Goal: Task Accomplishment & Management: Manage account settings

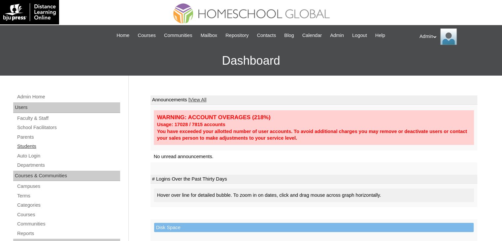
click at [29, 146] on link "Students" at bounding box center [68, 146] width 104 height 8
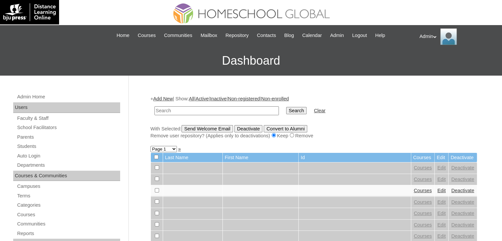
click at [177, 112] on input "text" at bounding box center [216, 110] width 124 height 9
type input "[PERSON_NAME]"
click at [286, 110] on input "Search" at bounding box center [296, 110] width 20 height 7
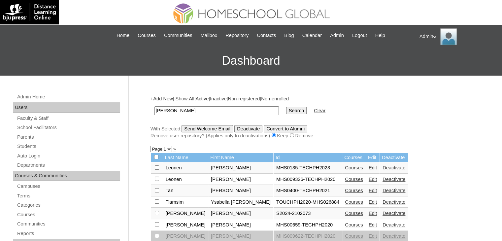
click at [345, 213] on link "Courses" at bounding box center [354, 212] width 18 height 5
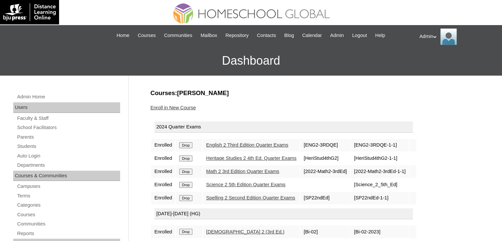
click at [232, 145] on link "English 2 Third Edition Quarter Exams" at bounding box center [247, 144] width 82 height 5
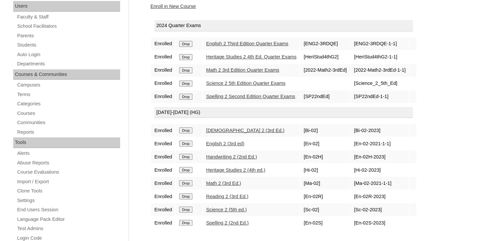
scroll to position [102, 0]
click at [240, 95] on link "Spelling 2 Second Edition Quarter Exams" at bounding box center [250, 95] width 89 height 5
click at [244, 68] on link "Math 2 3rd Edition Quarter Exams" at bounding box center [242, 69] width 73 height 5
click at [232, 82] on link "Science 2 5th Edition Quarter Exams" at bounding box center [245, 82] width 79 height 5
click at [258, 58] on link "Heritage Studies 2 4th Ed. Quarter Exams" at bounding box center [251, 56] width 90 height 5
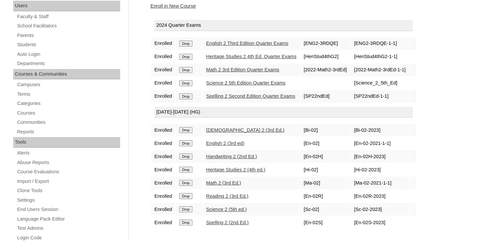
scroll to position [0, 0]
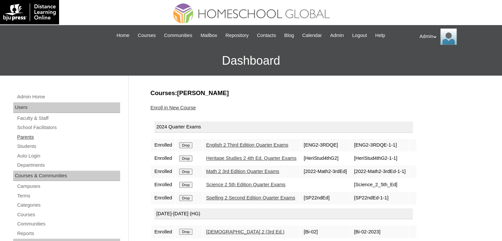
click at [28, 137] on link "Parents" at bounding box center [68, 137] width 104 height 8
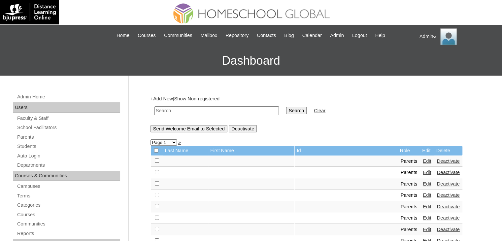
click at [208, 111] on input "text" at bounding box center [216, 110] width 124 height 9
type input "[PERSON_NAME]"
click at [286, 111] on input "Search" at bounding box center [296, 110] width 20 height 7
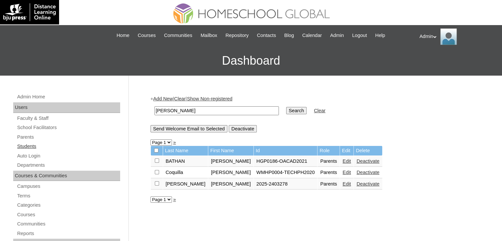
click at [31, 147] on link "Students" at bounding box center [68, 146] width 104 height 8
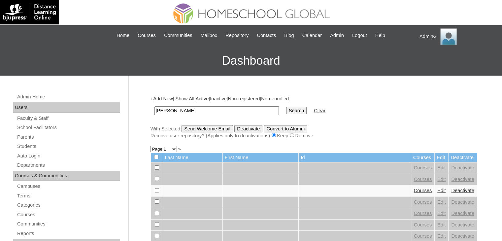
type input "[PERSON_NAME]"
click at [286, 112] on input "Search" at bounding box center [296, 110] width 20 height 7
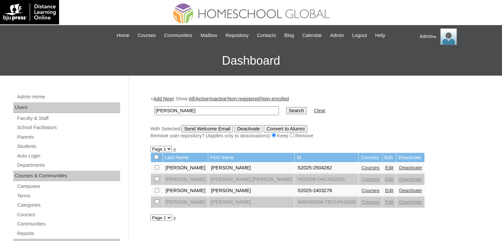
click at [361, 189] on link "Courses" at bounding box center [370, 190] width 18 height 5
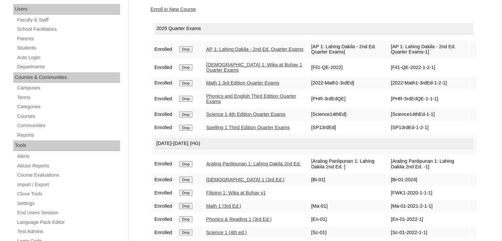
scroll to position [99, 0]
click at [416, 118] on td "[Science14thEd-1-1]" at bounding box center [427, 114] width 81 height 13
click at [379, 15] on div "Courses:Landicho Marteo Raphael Enroll in New Course 2025 Quarter Exams Enrolle…" at bounding box center [312, 211] width 330 height 442
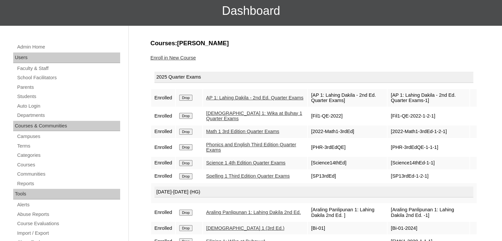
scroll to position [0, 0]
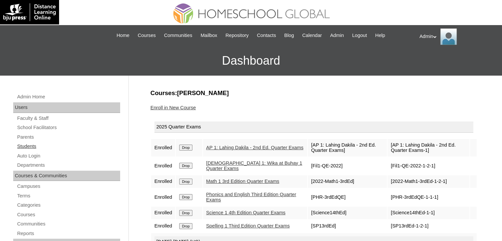
click at [28, 148] on link "Students" at bounding box center [68, 146] width 104 height 8
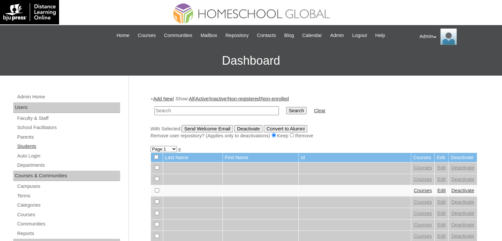
click at [33, 147] on link "Students" at bounding box center [68, 146] width 104 height 8
click at [184, 111] on input "text" at bounding box center [216, 110] width 124 height 9
type input "[PERSON_NAME]"
click at [286, 110] on input "Search" at bounding box center [296, 110] width 20 height 7
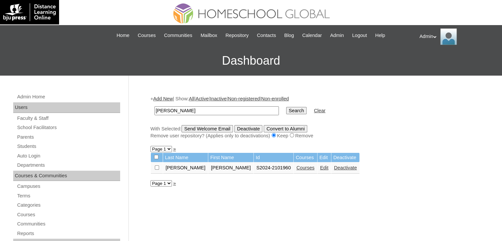
click at [296, 169] on link "Courses" at bounding box center [305, 167] width 18 height 5
click at [320, 166] on link "Edit" at bounding box center [324, 167] width 8 height 5
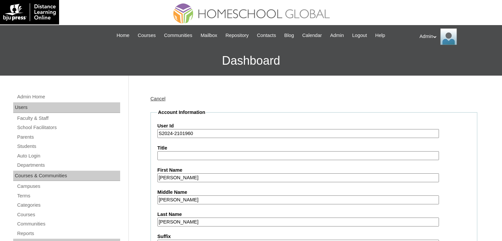
click at [171, 132] on input "S2024-2101960" at bounding box center [297, 133] width 281 height 9
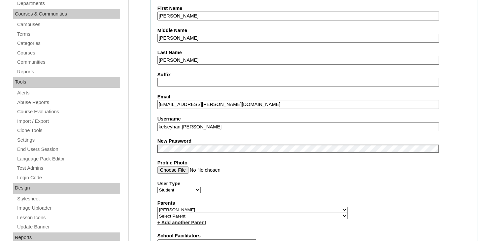
scroll to position [168, 0]
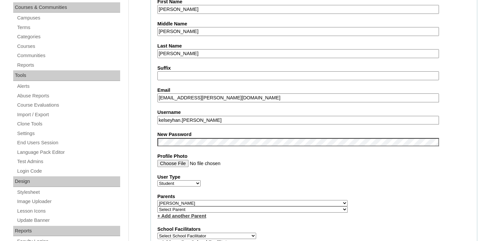
type input "S2025-2101960"
click at [252, 145] on fieldset "Account Information User Id S2025-2101960 Title First Name Kelsey Hannah Middle…" at bounding box center [313, 208] width 327 height 534
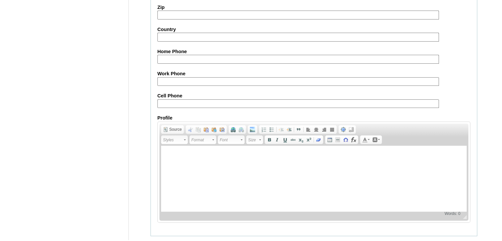
scroll to position [757, 0]
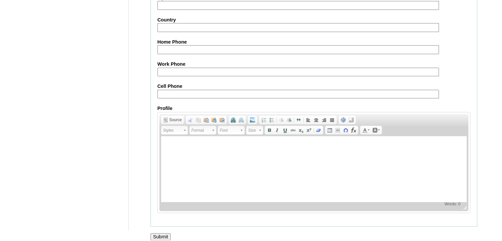
click at [159, 233] on input "Submit" at bounding box center [160, 236] width 20 height 7
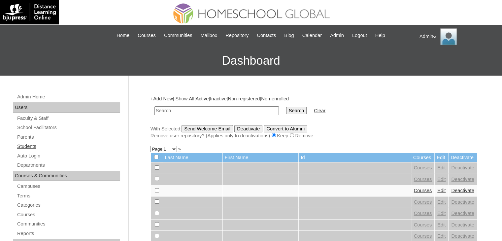
click at [35, 146] on link "Students" at bounding box center [68, 146] width 104 height 8
type input "Ocampo"
click at [286, 110] on input "Search" at bounding box center [296, 110] width 20 height 7
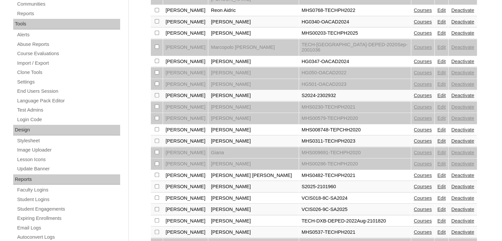
scroll to position [240, 0]
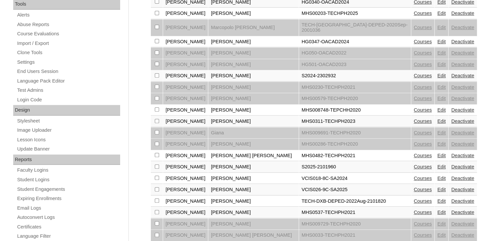
click at [414, 164] on link "Courses" at bounding box center [423, 166] width 18 height 5
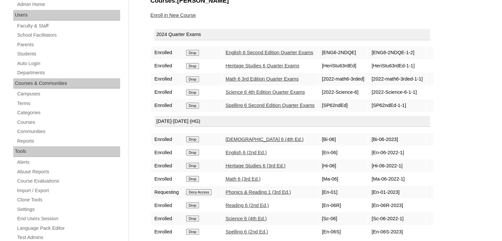
scroll to position [116, 0]
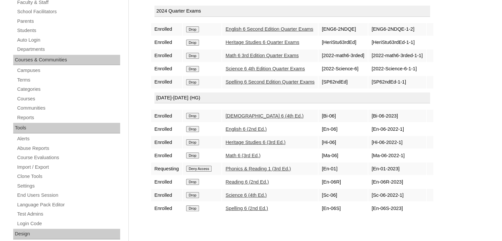
click at [199, 168] on input "Deny Access" at bounding box center [199, 169] width 26 height 6
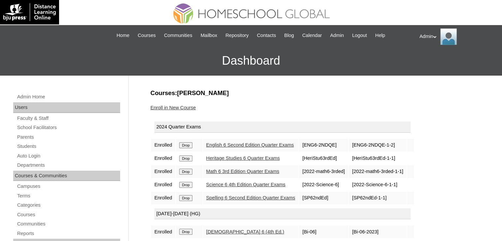
click at [186, 144] on input "Drop" at bounding box center [185, 145] width 13 height 6
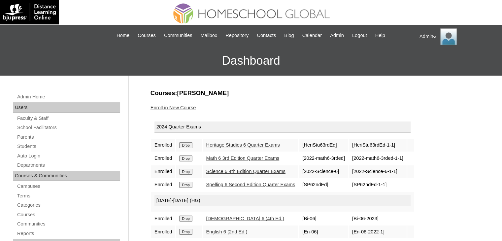
click at [186, 144] on input "Drop" at bounding box center [185, 145] width 13 height 6
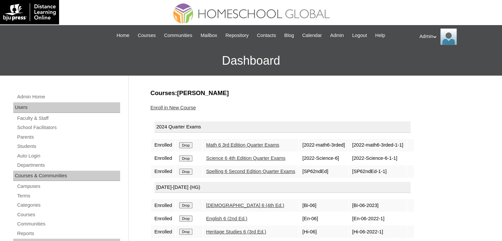
click at [186, 144] on input "Drop" at bounding box center [185, 145] width 13 height 6
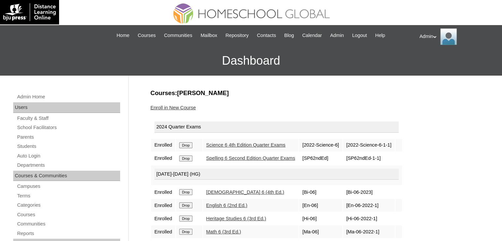
click at [186, 144] on input "Drop" at bounding box center [185, 145] width 13 height 6
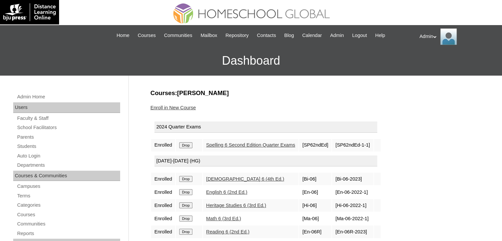
click at [186, 144] on input "Drop" at bounding box center [185, 145] width 13 height 6
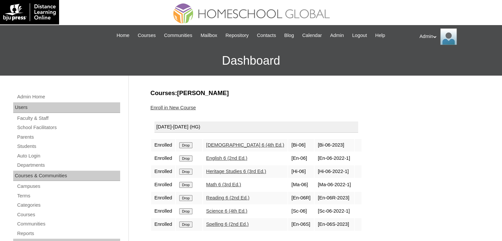
click at [186, 144] on input "Drop" at bounding box center [185, 145] width 13 height 6
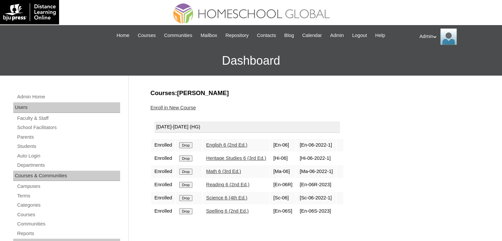
click at [186, 144] on input "Drop" at bounding box center [185, 145] width 13 height 6
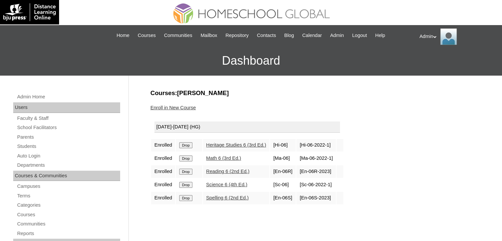
click at [186, 144] on input "Drop" at bounding box center [185, 145] width 13 height 6
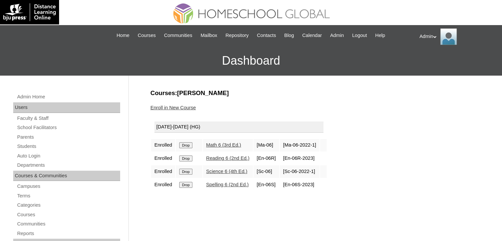
click at [186, 144] on input "Drop" at bounding box center [185, 145] width 13 height 6
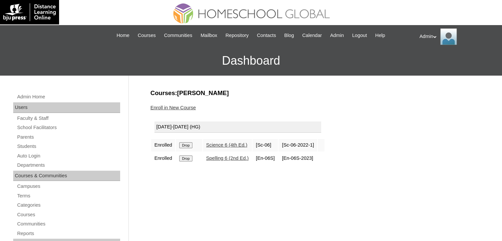
click at [187, 147] on input "Drop" at bounding box center [185, 145] width 13 height 6
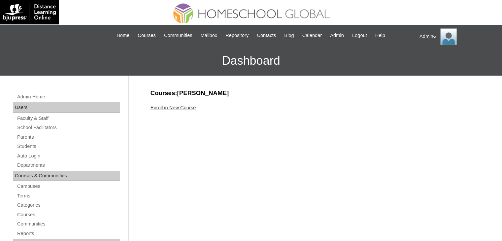
click at [189, 107] on link "Enroll in New Course" at bounding box center [173, 107] width 46 height 5
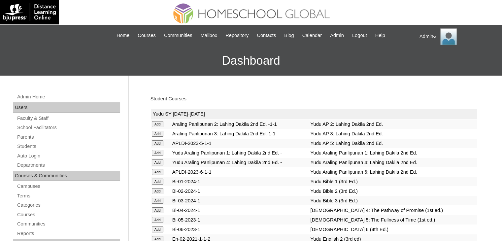
scroll to position [1848, 0]
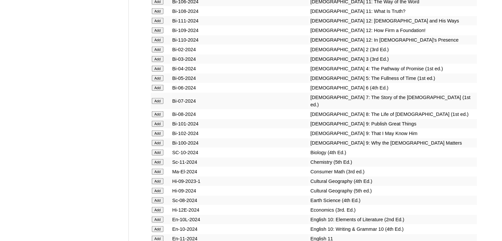
click at [155, 104] on input "Add" at bounding box center [158, 101] width 12 height 6
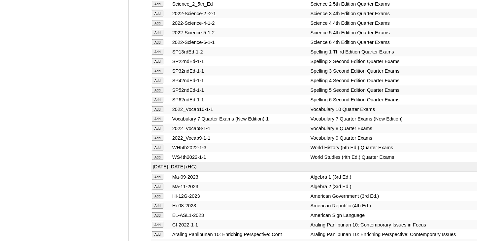
scroll to position [1506, 0]
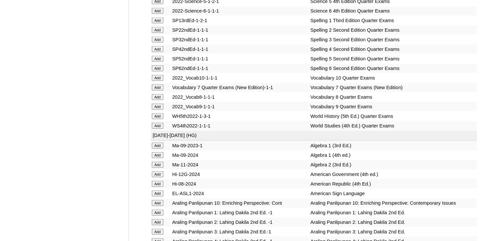
click at [160, 90] on input "Add" at bounding box center [158, 87] width 12 height 6
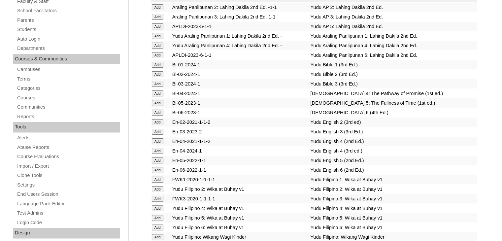
scroll to position [994, 0]
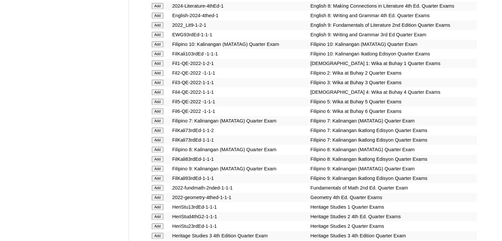
click at [154, 122] on input "Add" at bounding box center [158, 121] width 12 height 6
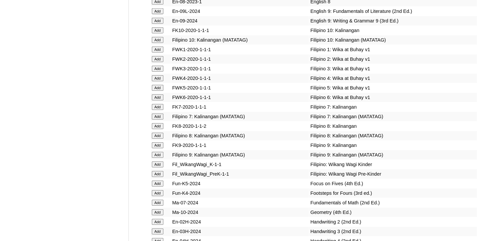
click at [161, 119] on input "Add" at bounding box center [158, 116] width 12 height 6
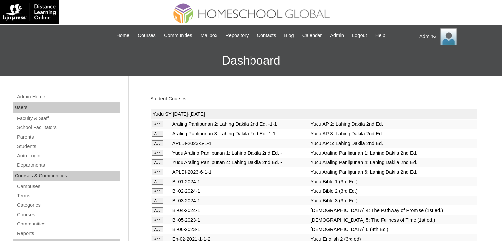
scroll to position [676, 0]
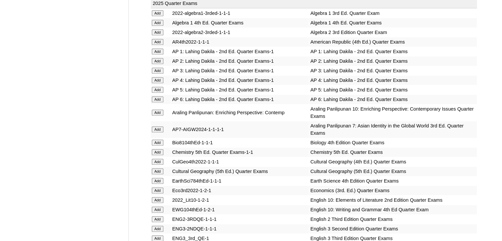
click at [156, 126] on input "Add" at bounding box center [158, 129] width 12 height 6
click at [152, 126] on input "Add" at bounding box center [158, 129] width 12 height 6
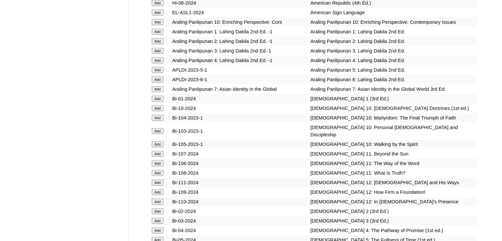
click at [159, 92] on input "Add" at bounding box center [158, 89] width 12 height 6
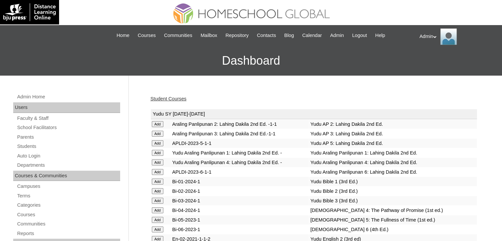
scroll to position [730, 0]
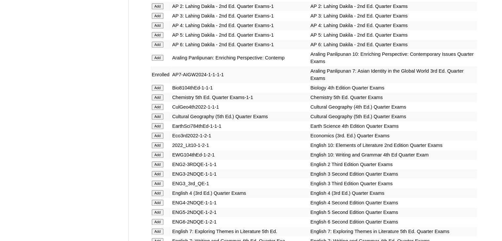
click at [159, 123] on input "Add" at bounding box center [158, 126] width 12 height 6
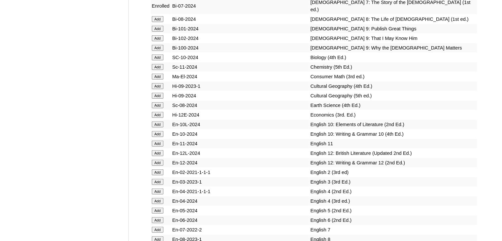
click at [159, 108] on input "Add" at bounding box center [158, 105] width 12 height 6
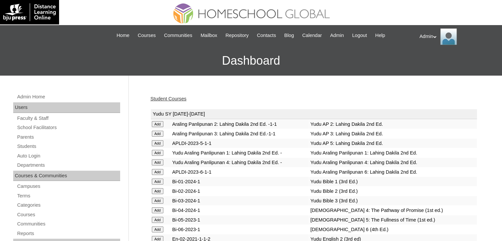
scroll to position [1363, 0]
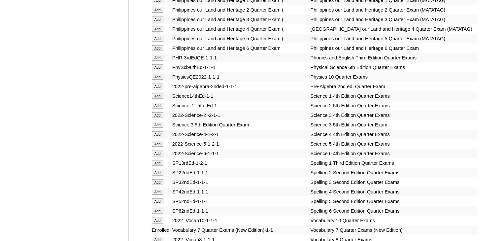
click at [157, 89] on input "Add" at bounding box center [158, 86] width 12 height 6
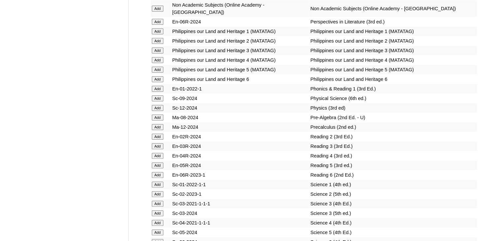
click at [157, 120] on input "Add" at bounding box center [158, 117] width 12 height 6
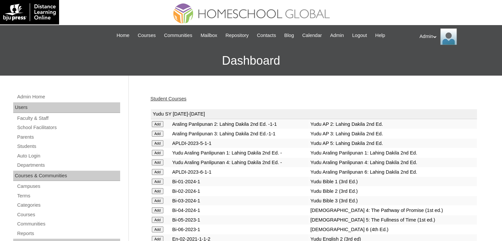
click at [174, 99] on link "Student Courses" at bounding box center [168, 98] width 36 height 5
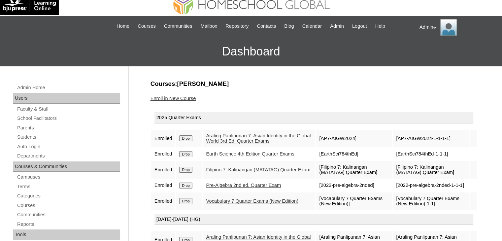
scroll to position [5, 0]
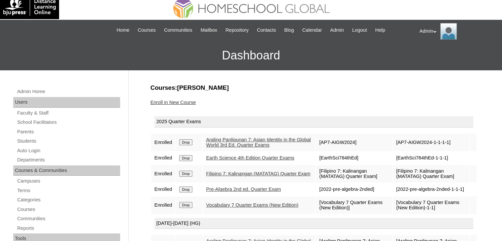
click at [158, 105] on div "Enroll in New Course" at bounding box center [313, 102] width 327 height 7
click at [162, 102] on link "Enroll in New Course" at bounding box center [173, 102] width 46 height 5
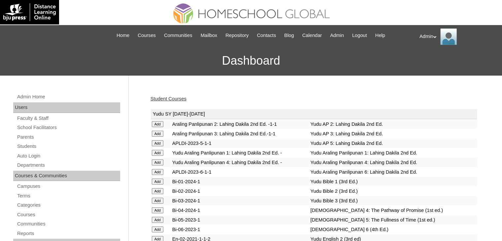
scroll to position [835, 0]
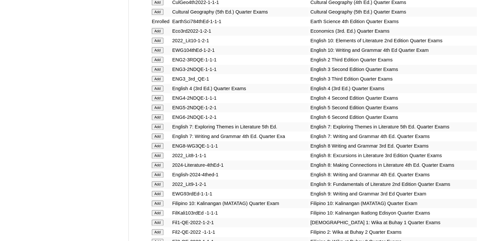
click at [158, 124] on input "Add" at bounding box center [158, 127] width 12 height 6
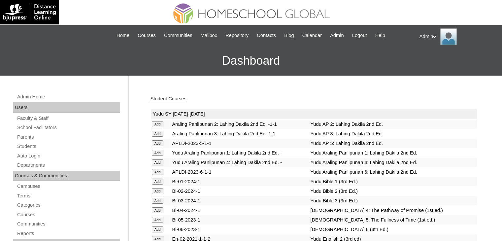
scroll to position [835, 0]
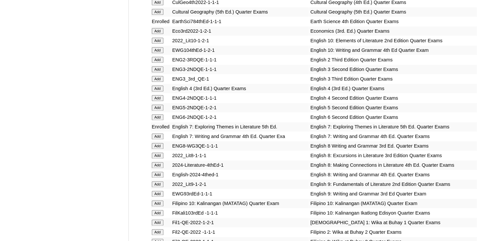
click at [158, 133] on input "Add" at bounding box center [158, 136] width 12 height 6
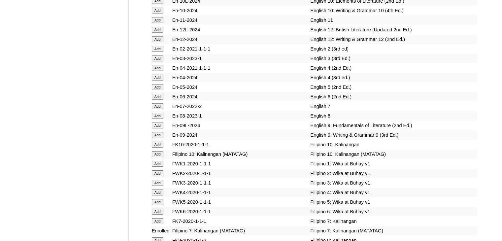
click at [157, 109] on input "Add" at bounding box center [158, 106] width 12 height 6
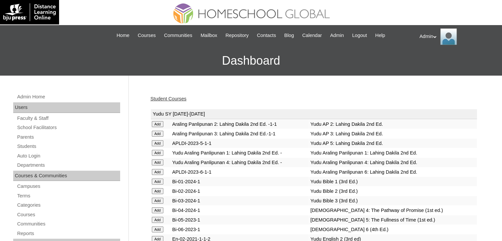
click at [174, 99] on link "Student Courses" at bounding box center [168, 98] width 36 height 5
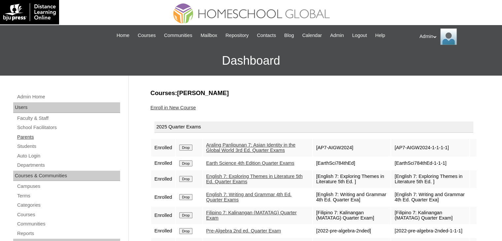
click at [30, 139] on link "Parents" at bounding box center [68, 137] width 104 height 8
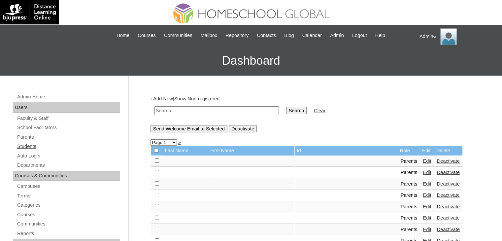
click at [26, 146] on link "Students" at bounding box center [68, 146] width 104 height 8
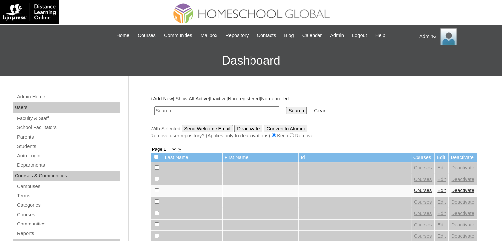
drag, startPoint x: 0, startPoint y: 0, endPoint x: 174, endPoint y: 109, distance: 205.3
click at [174, 109] on input "text" at bounding box center [216, 110] width 124 height 9
type input "[PERSON_NAME]"
click at [286, 110] on input "Search" at bounding box center [296, 110] width 20 height 7
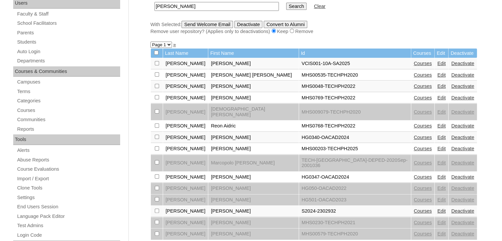
scroll to position [104, 0]
click at [437, 208] on link "Edit" at bounding box center [441, 210] width 8 height 5
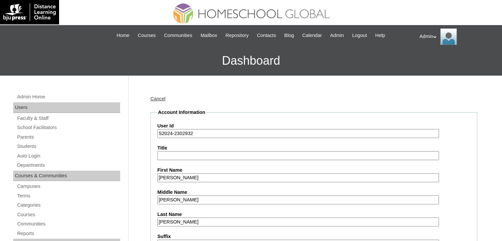
click at [170, 136] on input "S2024-2302932" at bounding box center [297, 133] width 281 height 9
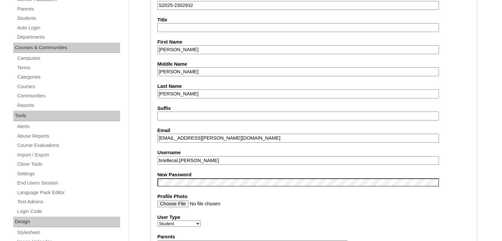
scroll to position [129, 0]
type input "S2025-2302932"
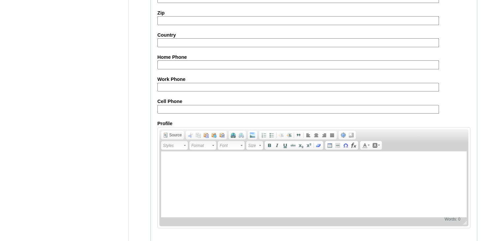
scroll to position [757, 0]
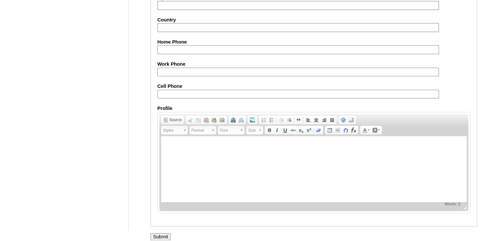
click at [160, 233] on input "Submit" at bounding box center [160, 236] width 20 height 7
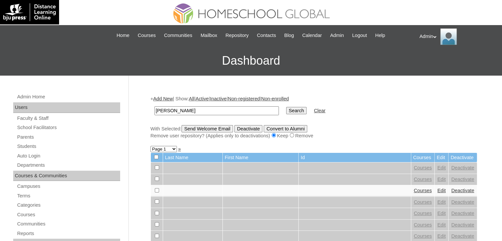
type input "[PERSON_NAME]"
click at [286, 109] on input "Search" at bounding box center [296, 110] width 20 height 7
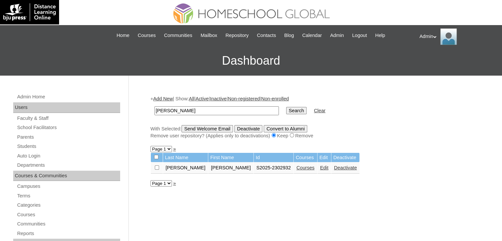
click at [296, 166] on link "Courses" at bounding box center [305, 167] width 18 height 5
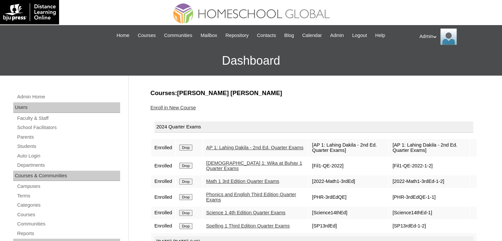
click at [187, 149] on input "Drop" at bounding box center [185, 147] width 13 height 6
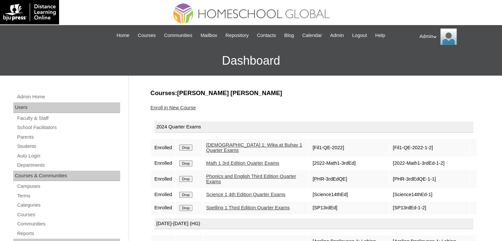
click at [187, 149] on input "Drop" at bounding box center [185, 147] width 13 height 6
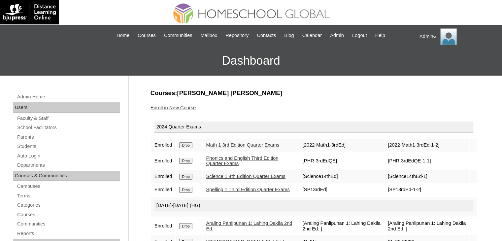
click at [187, 149] on td "Drop" at bounding box center [189, 145] width 26 height 13
click at [184, 142] on input "Drop" at bounding box center [185, 145] width 13 height 6
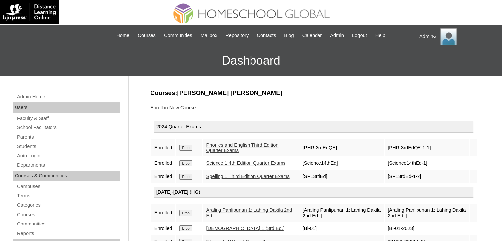
click at [184, 145] on input "Drop" at bounding box center [185, 147] width 13 height 6
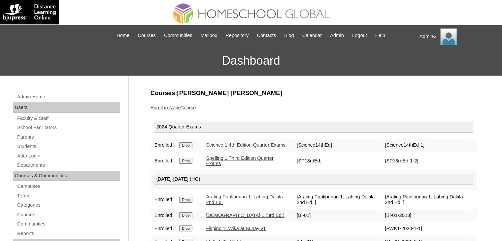
click at [184, 145] on input "Drop" at bounding box center [185, 145] width 13 height 6
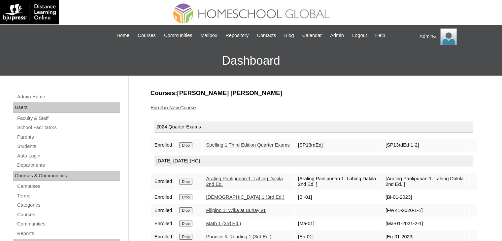
click at [184, 145] on input "Drop" at bounding box center [185, 145] width 13 height 6
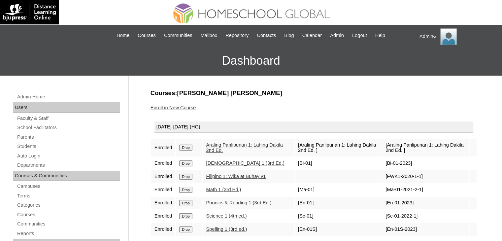
click at [184, 145] on input "Drop" at bounding box center [185, 147] width 13 height 6
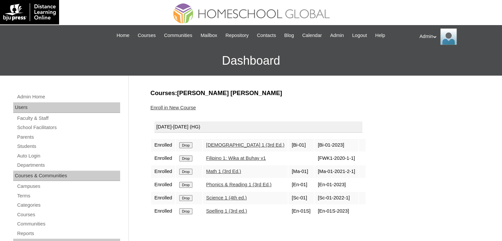
click at [184, 145] on input "Drop" at bounding box center [185, 145] width 13 height 6
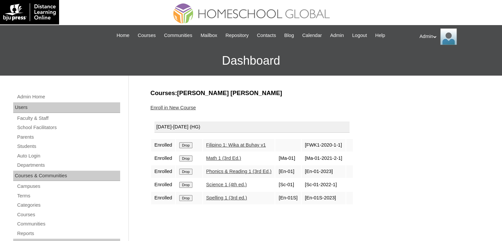
click at [184, 145] on input "Drop" at bounding box center [185, 145] width 13 height 6
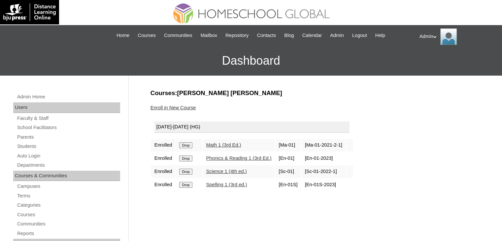
click at [184, 145] on input "Drop" at bounding box center [185, 145] width 13 height 6
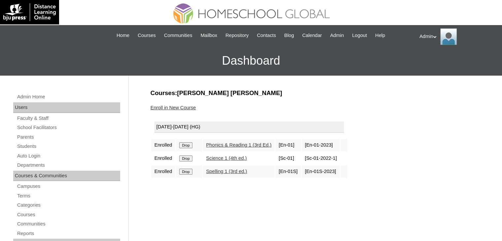
click at [184, 145] on input "Drop" at bounding box center [185, 145] width 13 height 6
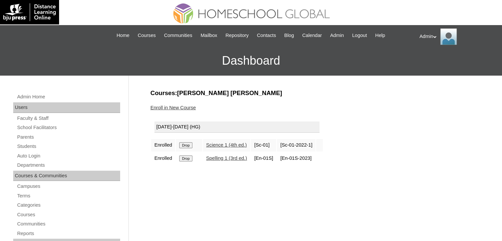
click at [184, 145] on input "Drop" at bounding box center [185, 145] width 13 height 6
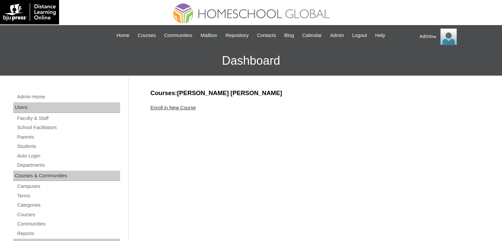
click at [188, 107] on link "Enroll in New Course" at bounding box center [173, 107] width 46 height 5
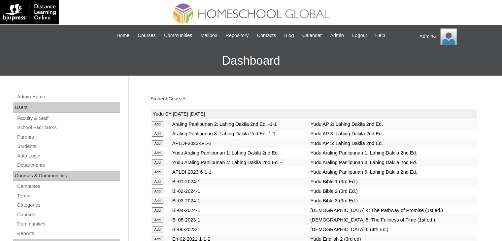
scroll to position [1801, 0]
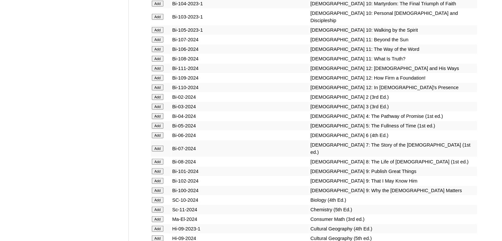
click at [157, 100] on input "Add" at bounding box center [158, 97] width 12 height 6
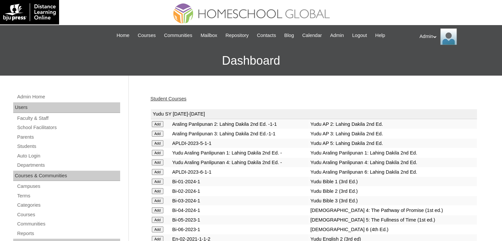
scroll to position [768, 0]
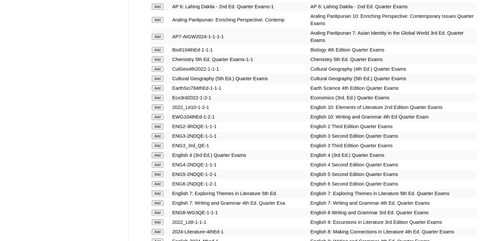
click at [157, 123] on input "Add" at bounding box center [158, 126] width 12 height 6
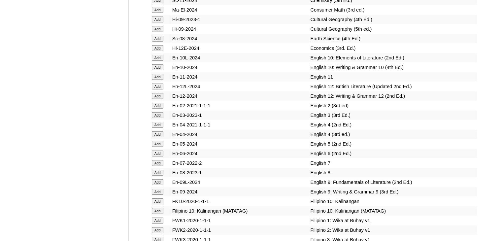
click at [158, 109] on input "Add" at bounding box center [158, 106] width 12 height 6
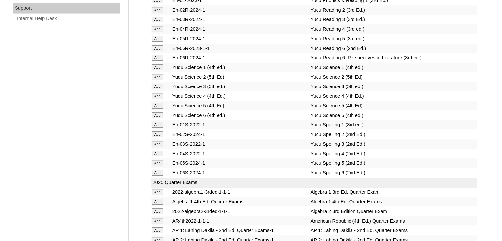
scroll to position [1449, 0]
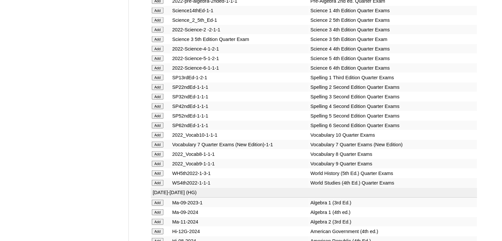
click at [160, 90] on input "Add" at bounding box center [158, 87] width 12 height 6
